Goal: Task Accomplishment & Management: Manage account settings

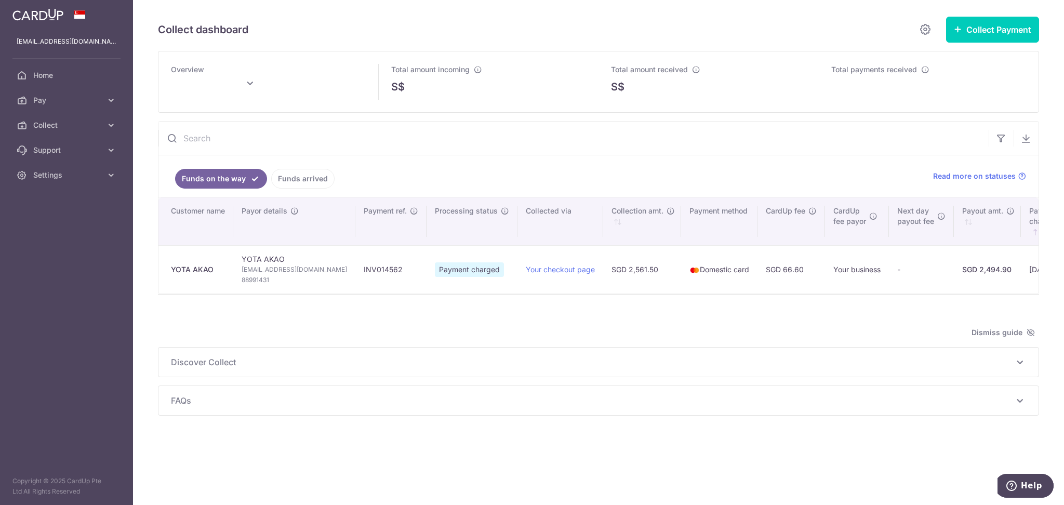
click at [306, 180] on link "Funds arrived" at bounding box center [302, 179] width 63 height 20
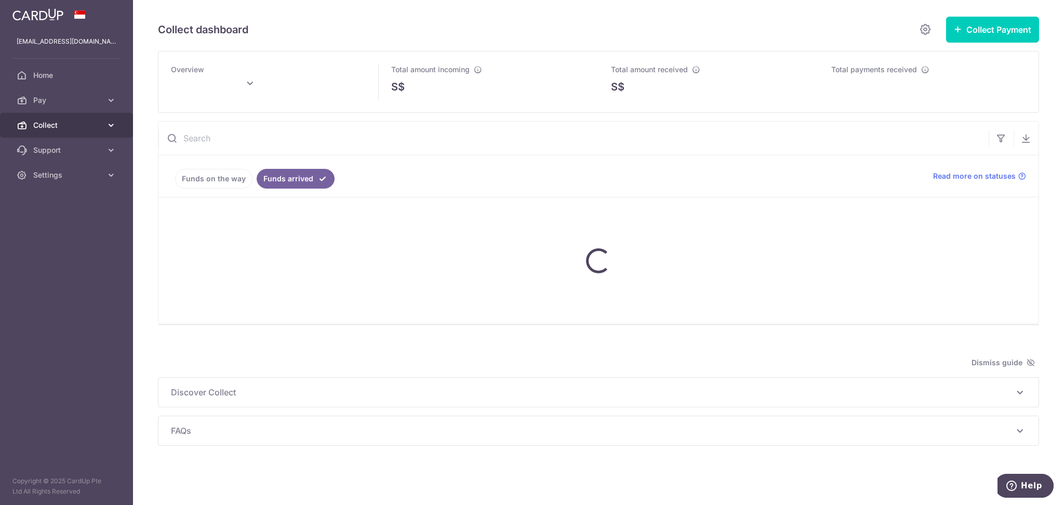
click at [58, 127] on span "Collect" at bounding box center [67, 125] width 69 height 10
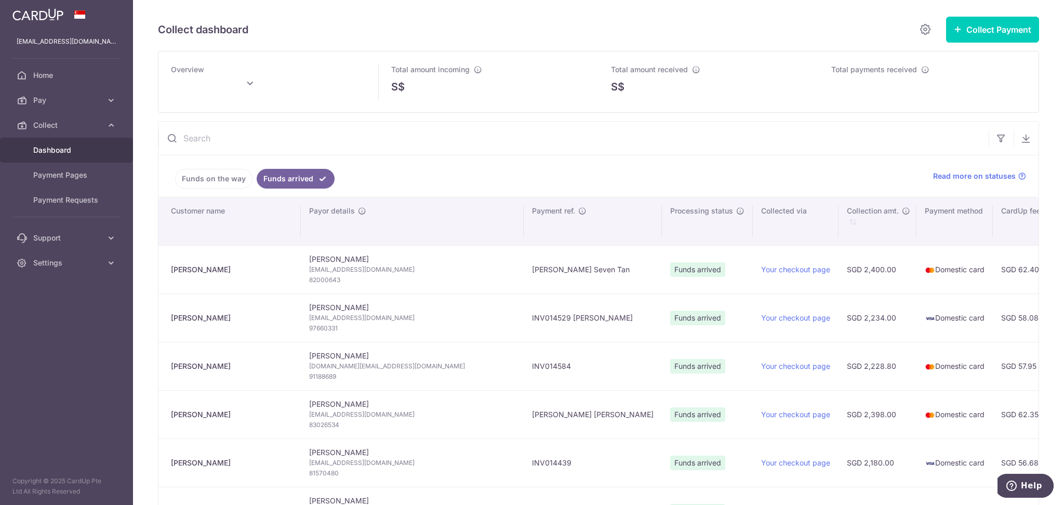
click at [60, 149] on span "Dashboard" at bounding box center [67, 150] width 69 height 10
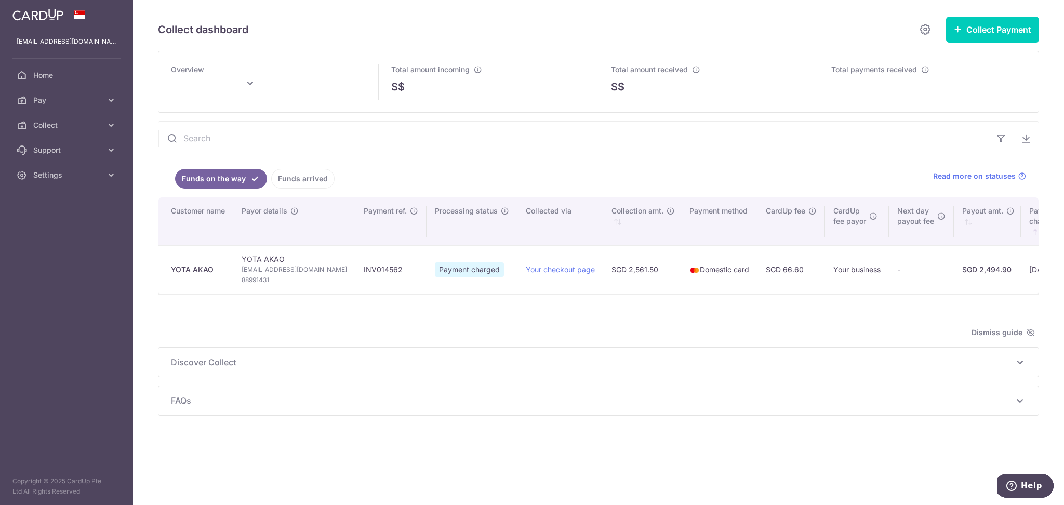
click at [306, 178] on link "Funds arrived" at bounding box center [302, 179] width 63 height 20
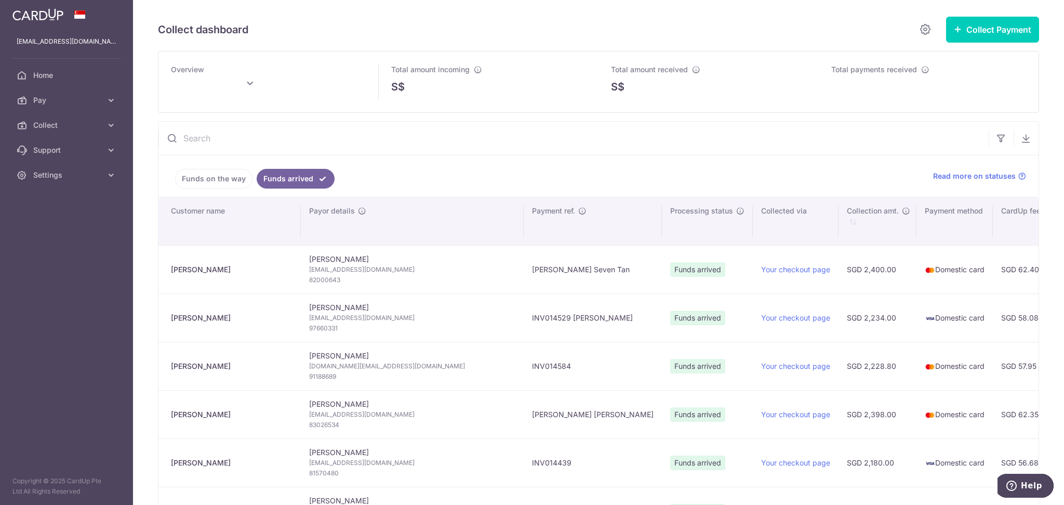
type input "September 2025"
click at [996, 141] on icon "button" at bounding box center [1001, 138] width 10 height 10
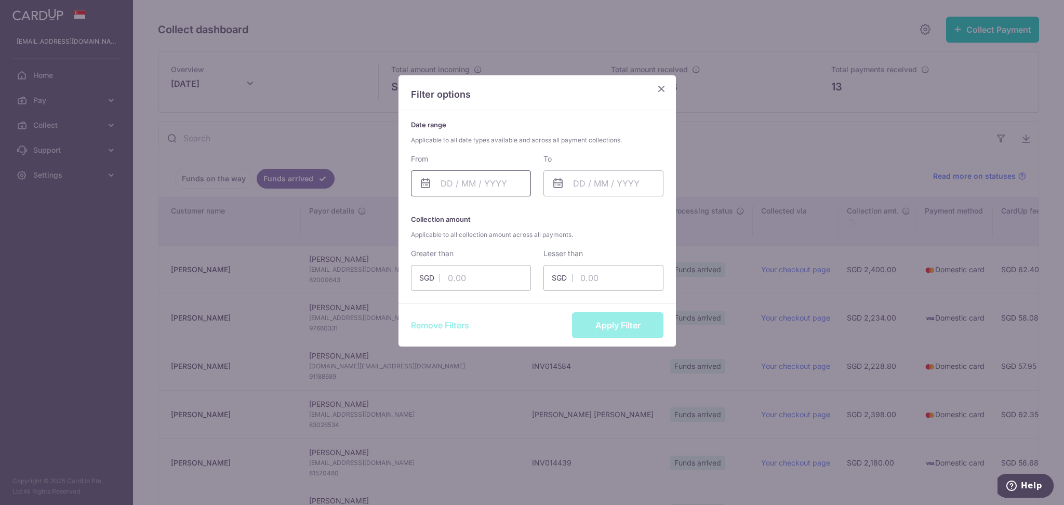
click at [485, 187] on input "text" at bounding box center [471, 183] width 120 height 26
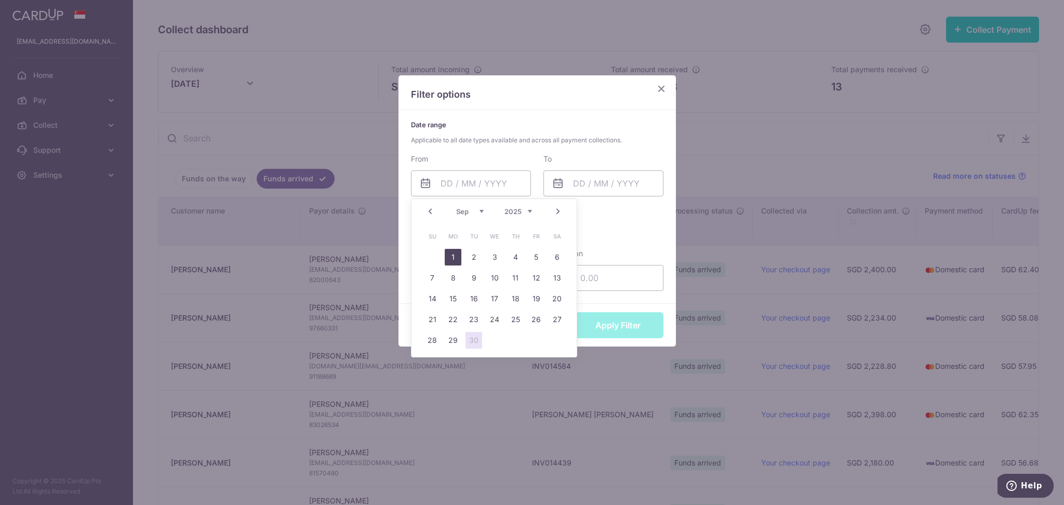
click at [455, 256] on link "1" at bounding box center [453, 257] width 17 height 17
type input "01/09/2025"
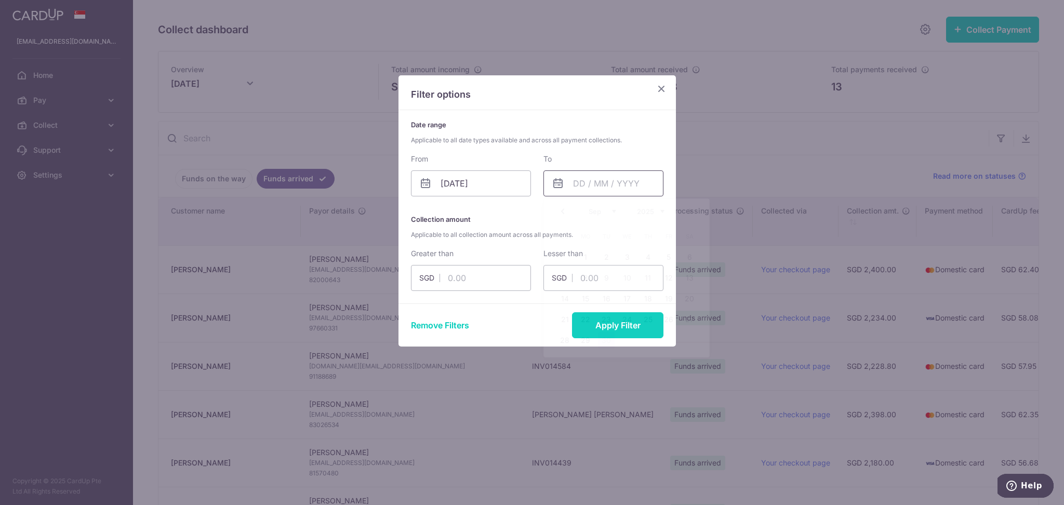
click at [596, 188] on input "text" at bounding box center [604, 183] width 120 height 26
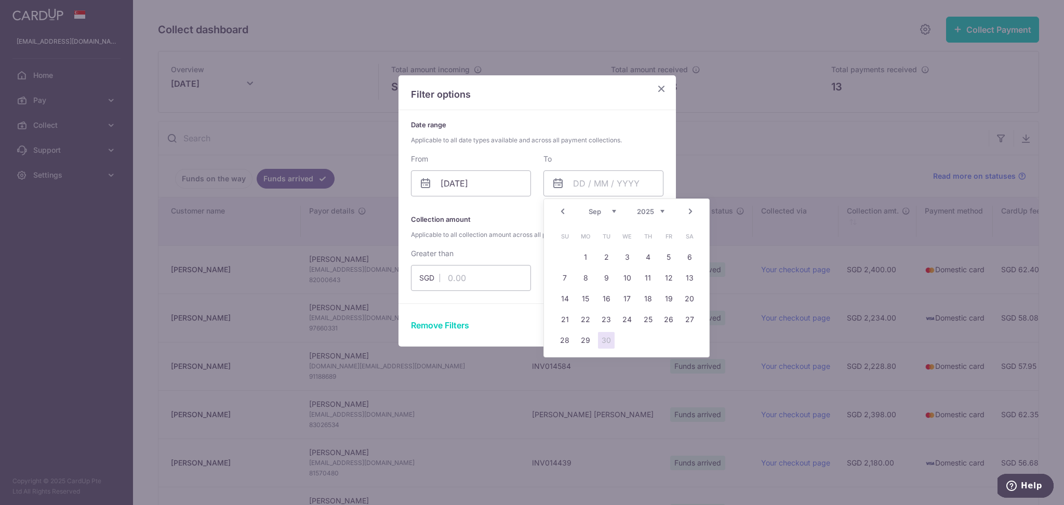
click at [606, 342] on link "30" at bounding box center [606, 340] width 17 height 17
type input "30/09/2025"
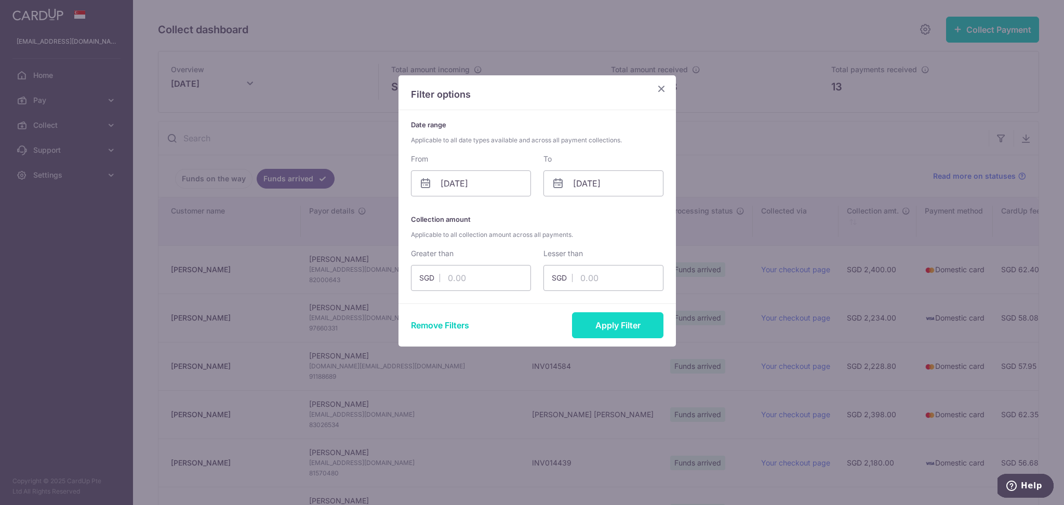
click at [623, 324] on button "Apply Filter" at bounding box center [617, 325] width 91 height 26
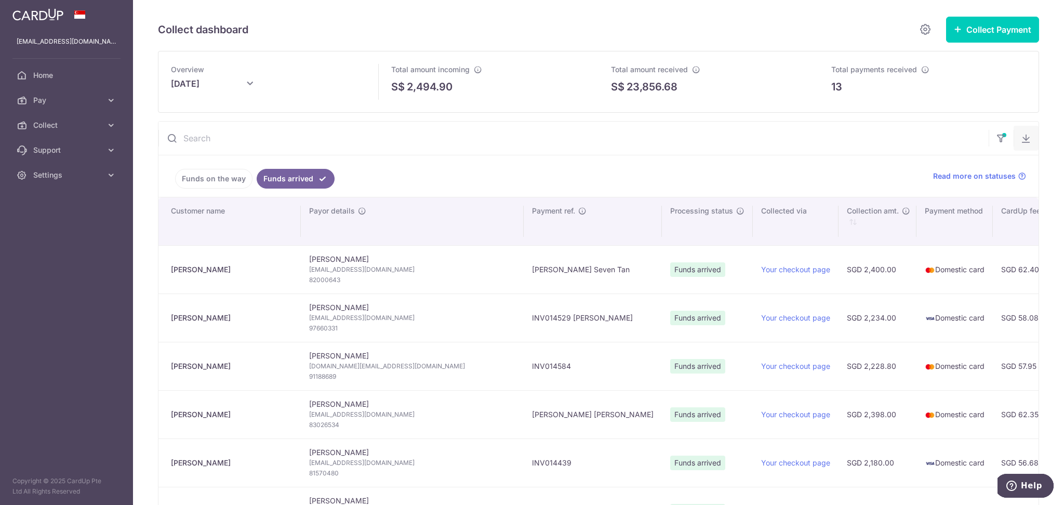
click at [1021, 133] on icon "button" at bounding box center [1026, 138] width 10 height 10
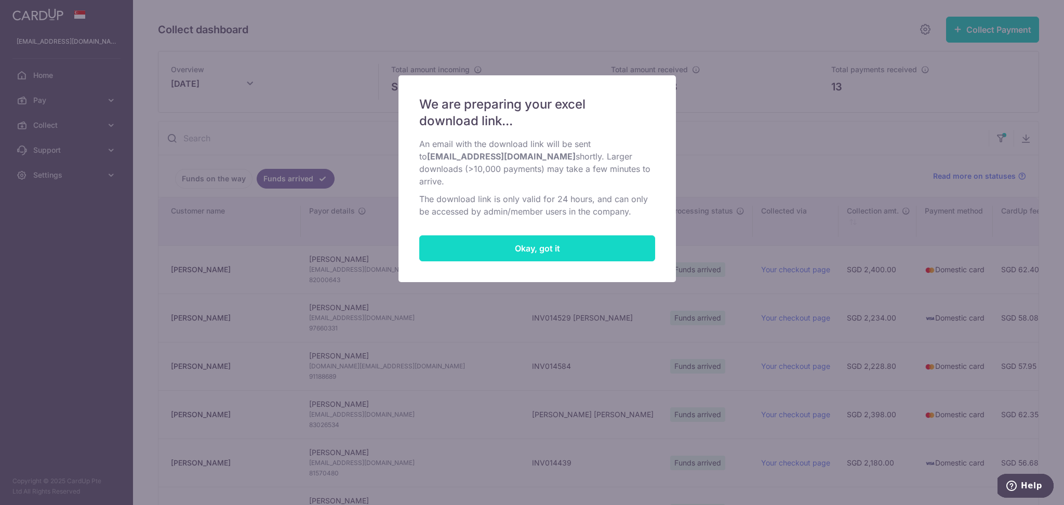
click at [595, 244] on button "Okay, got it" at bounding box center [537, 248] width 236 height 26
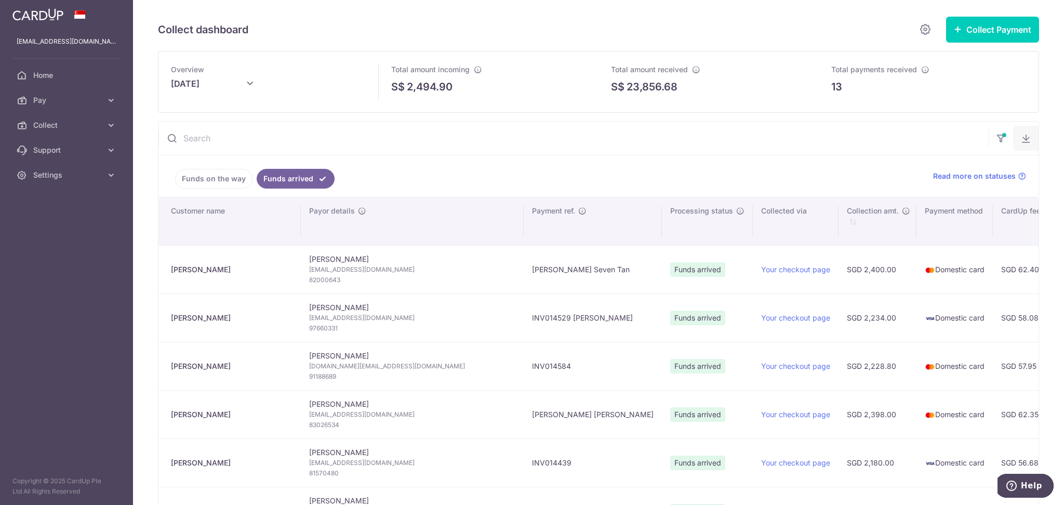
click at [1017, 146] on button "button" at bounding box center [1026, 138] width 25 height 25
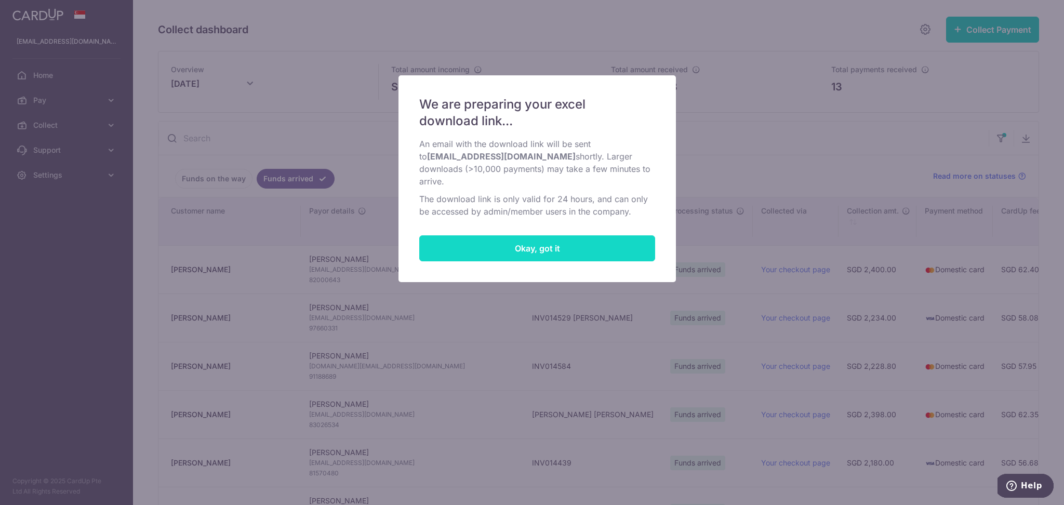
click at [585, 246] on button "Okay, got it" at bounding box center [537, 248] width 236 height 26
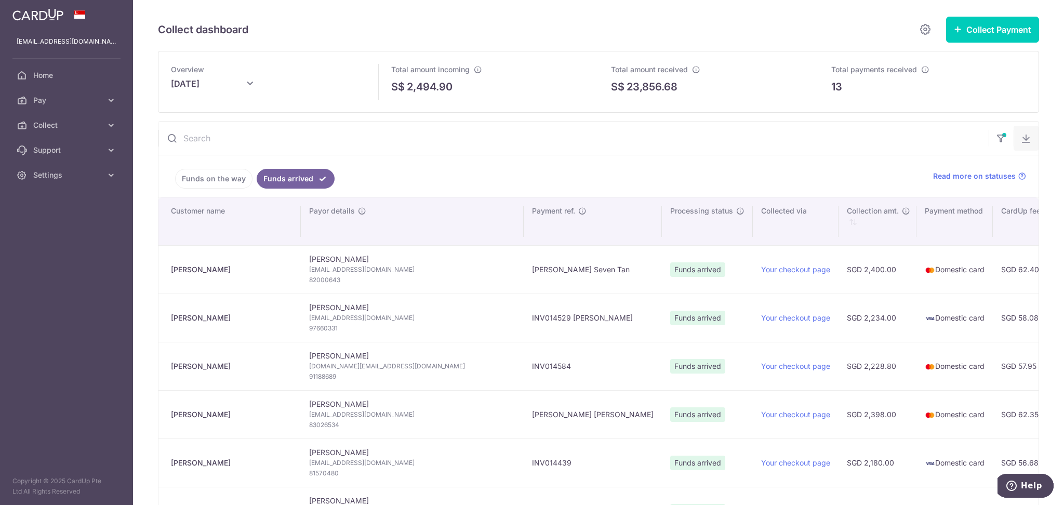
click at [1021, 142] on icon "button" at bounding box center [1026, 138] width 10 height 10
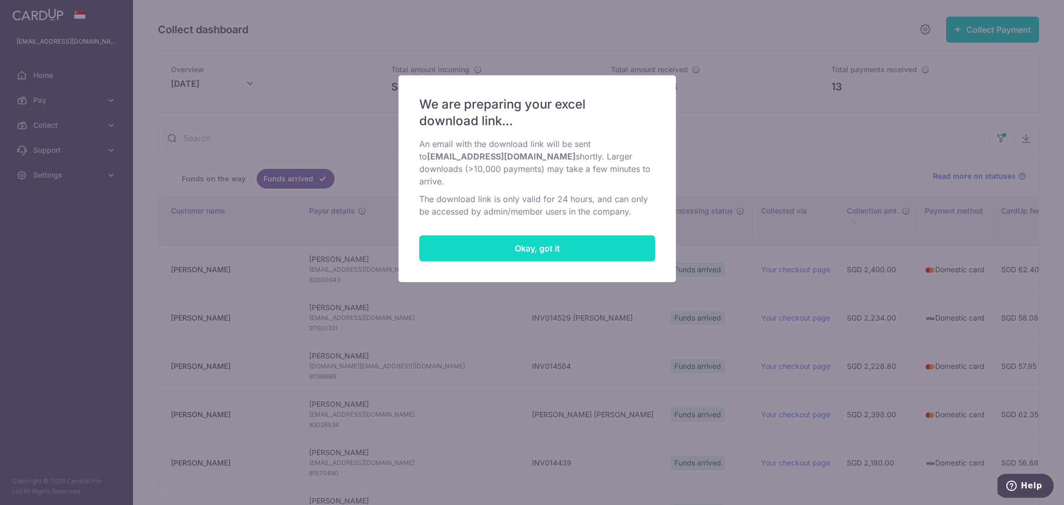
click at [531, 251] on button "Okay, got it" at bounding box center [537, 248] width 236 height 26
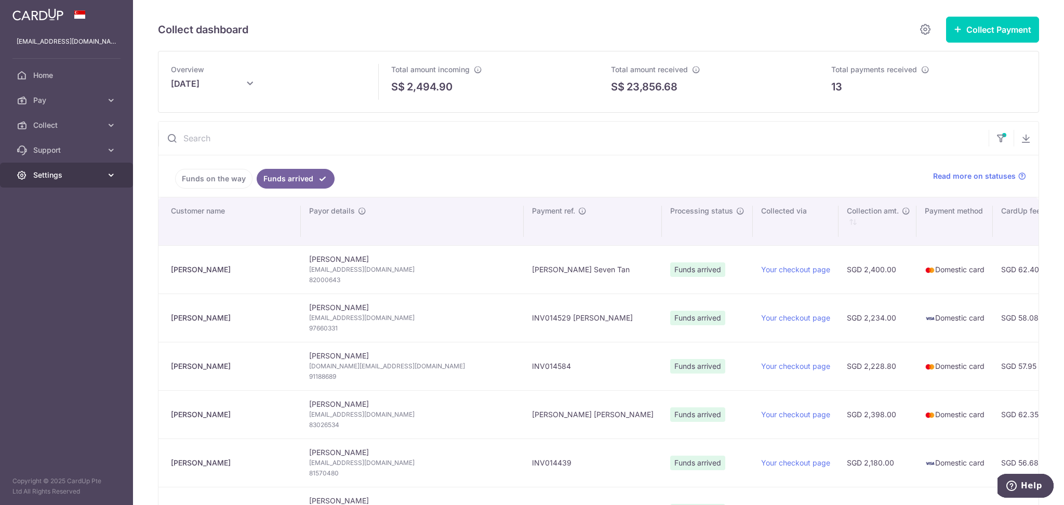
click at [77, 174] on span "Settings" at bounding box center [67, 175] width 69 height 10
click at [53, 229] on span "Logout" at bounding box center [67, 225] width 69 height 10
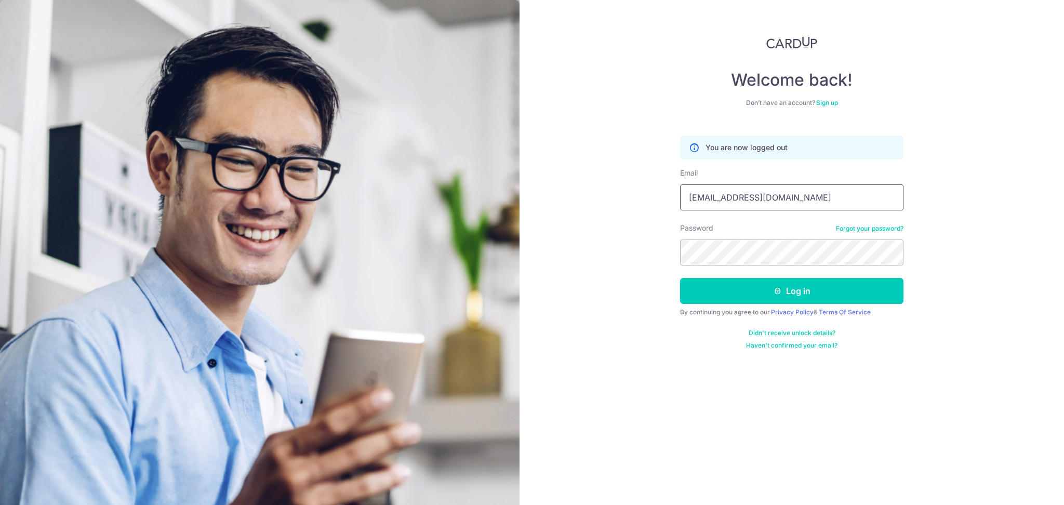
click at [776, 193] on input "[EMAIL_ADDRESS][DOMAIN_NAME]" at bounding box center [791, 198] width 223 height 26
type input "[PERSON_NAME][EMAIL_ADDRESS][PERSON_NAME][DOMAIN_NAME]"
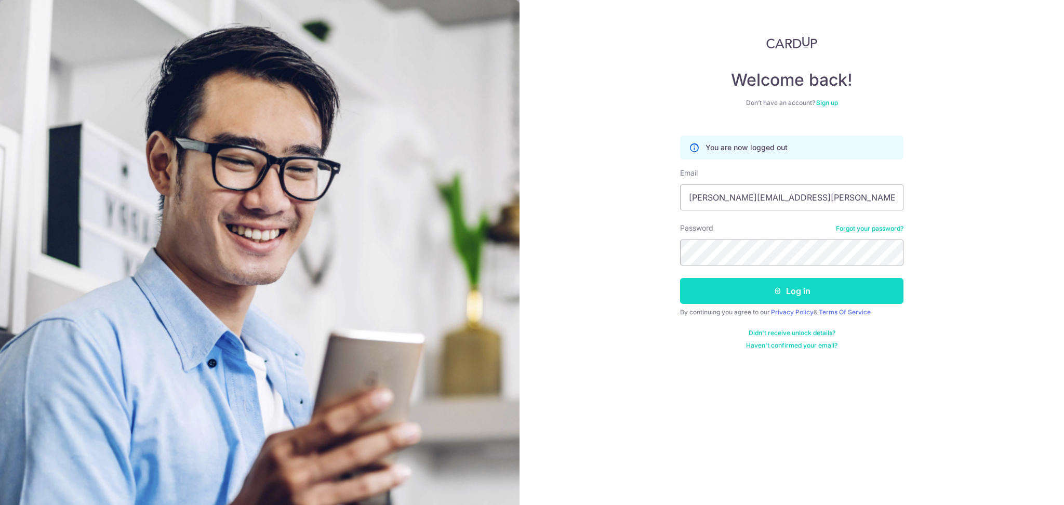
click at [733, 287] on button "Log in" at bounding box center [791, 291] width 223 height 26
